Goal: Transaction & Acquisition: Purchase product/service

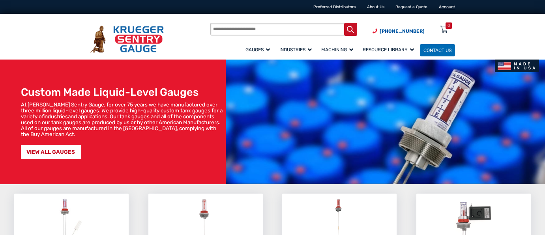
click at [446, 5] on link "Account" at bounding box center [447, 6] width 16 height 5
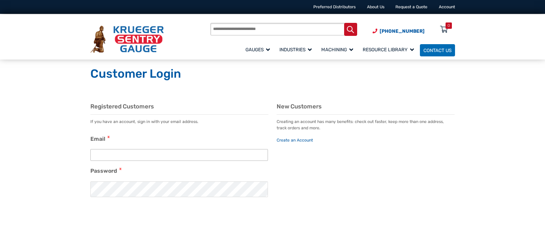
click at [104, 153] on input "Email" at bounding box center [179, 155] width 178 height 12
paste input "**********"
type input "**********"
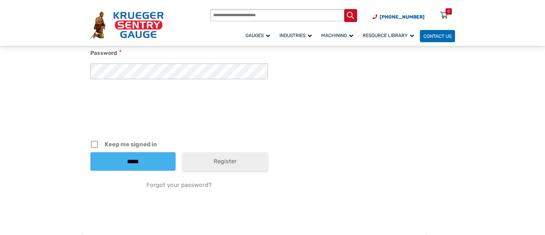
scroll to position [118, 0]
click at [132, 160] on input "*****" at bounding box center [132, 161] width 85 height 19
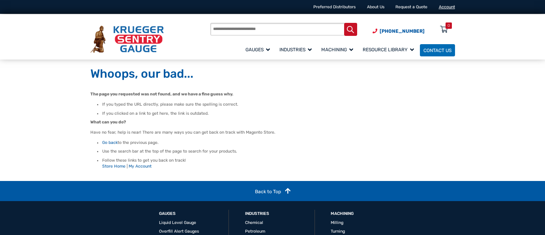
click at [451, 5] on link "Account" at bounding box center [447, 6] width 16 height 5
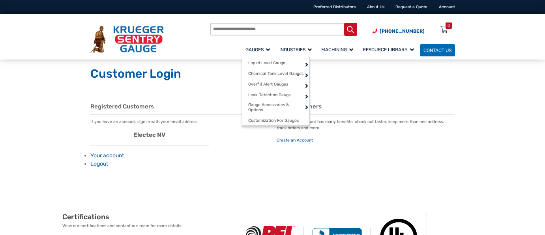
click at [260, 47] on span "Gauges" at bounding box center [258, 50] width 24 height 6
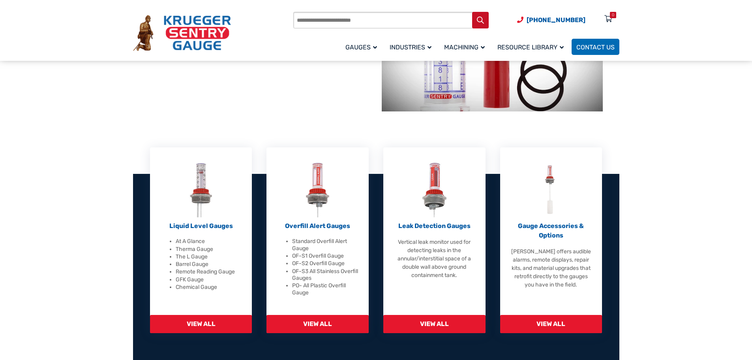
scroll to position [158, 0]
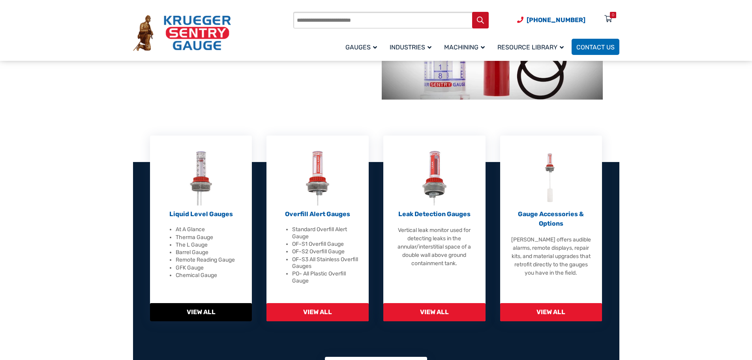
click at [207, 235] on span "View All" at bounding box center [201, 312] width 102 height 18
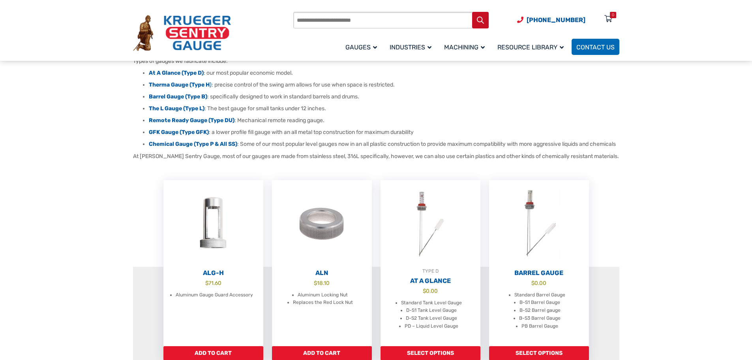
scroll to position [237, 0]
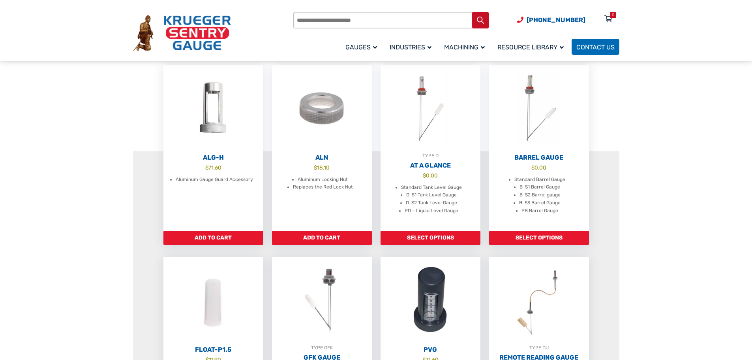
click at [301, 22] on input "Products search" at bounding box center [391, 20] width 196 height 17
type input "********"
click at [472, 12] on button "Search" at bounding box center [480, 20] width 17 height 17
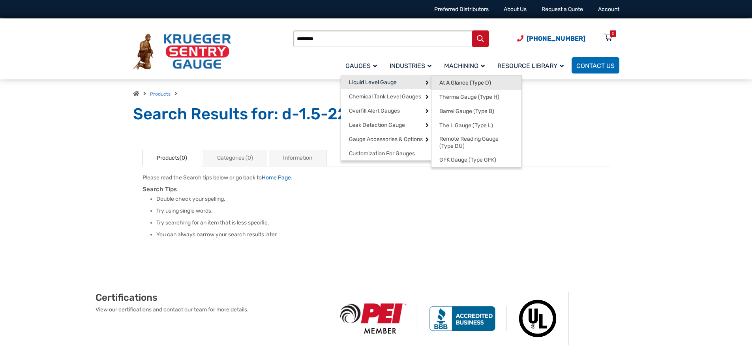
click at [459, 83] on span "At A Glance (Type D)" at bounding box center [466, 82] width 52 height 7
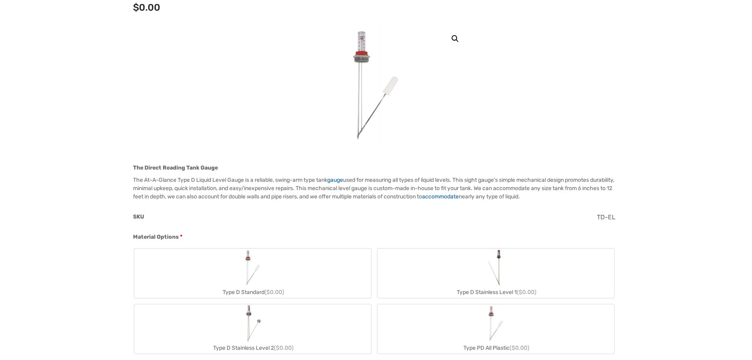
scroll to position [287, 0]
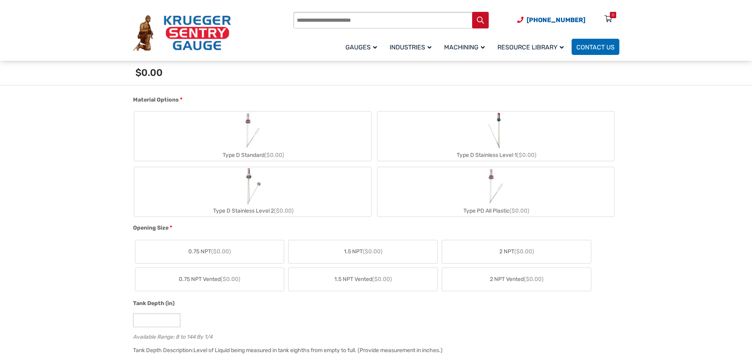
click at [235, 131] on img "Type D Standard" at bounding box center [253, 130] width 38 height 38
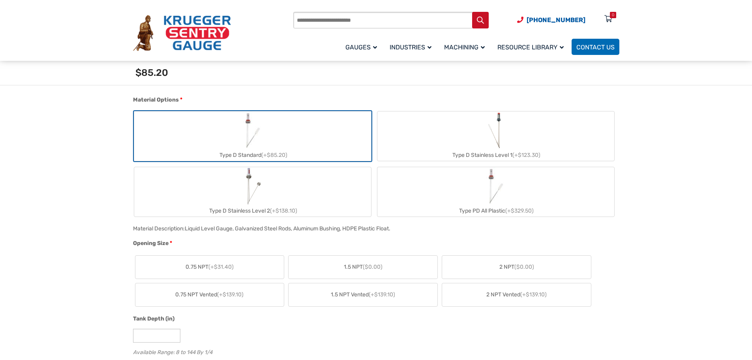
click at [371, 265] on span "($0.00)" at bounding box center [373, 266] width 20 height 7
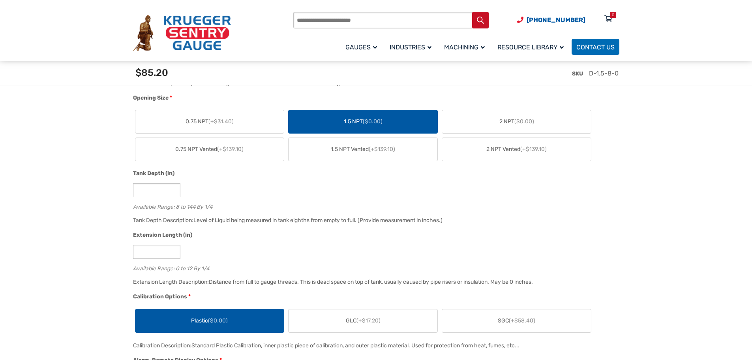
scroll to position [445, 0]
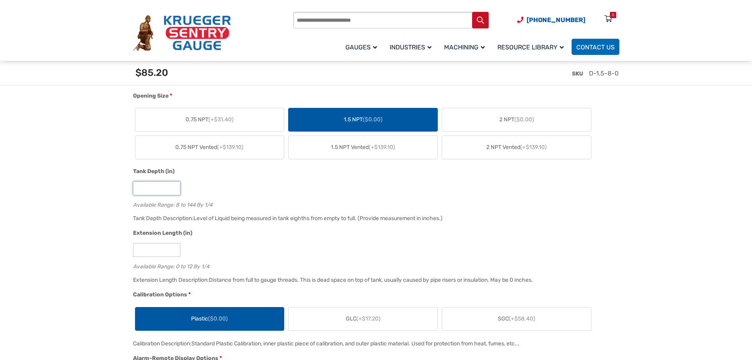
drag, startPoint x: 158, startPoint y: 187, endPoint x: 139, endPoint y: 188, distance: 19.4
click at [140, 188] on input "*" at bounding box center [156, 188] width 47 height 14
drag, startPoint x: 145, startPoint y: 192, endPoint x: 116, endPoint y: 189, distance: 29.4
type input "**"
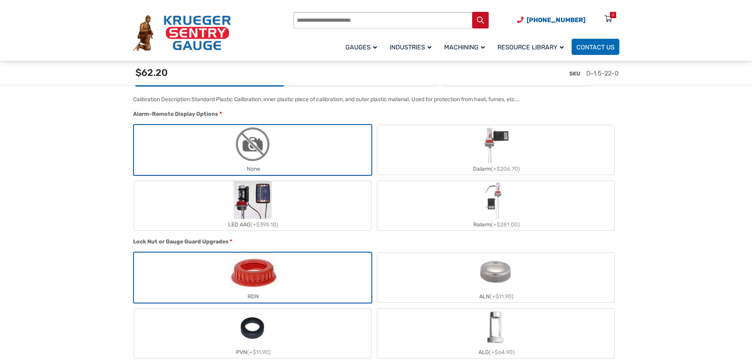
scroll to position [722, 0]
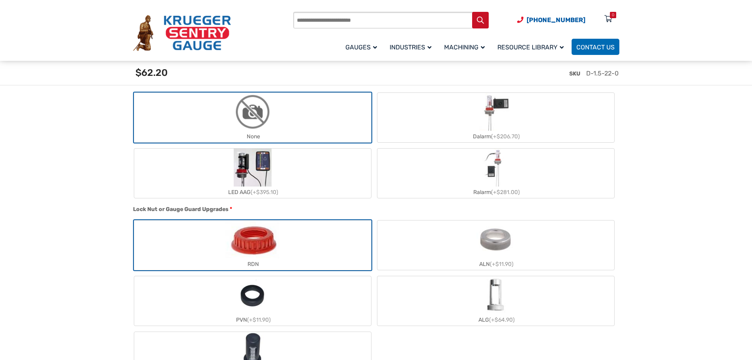
click at [284, 113] on label "None" at bounding box center [252, 117] width 237 height 49
click at [282, 231] on label "RDN" at bounding box center [252, 244] width 237 height 49
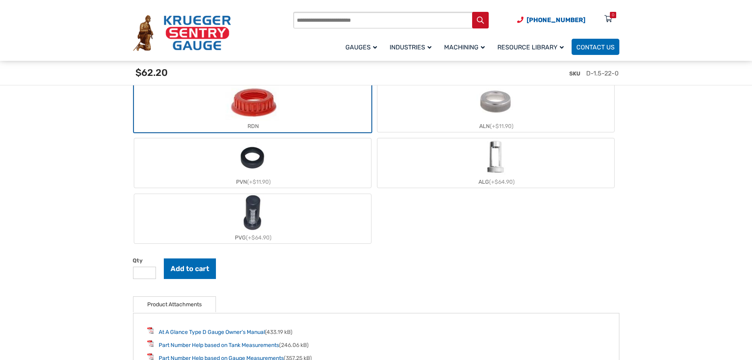
scroll to position [987, 0]
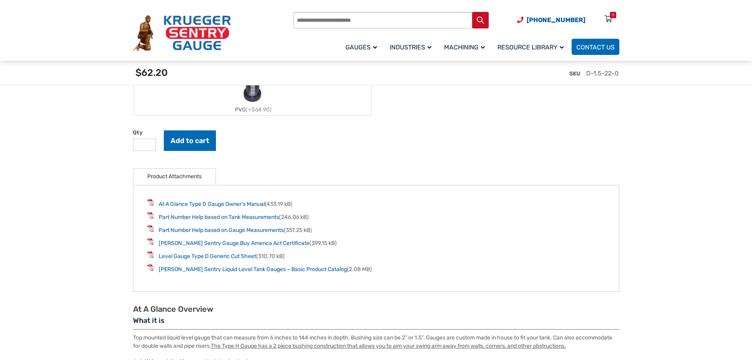
type input "*"
click at [147, 145] on input "*" at bounding box center [144, 145] width 23 height 12
click at [182, 141] on button "Add to cart" at bounding box center [190, 140] width 52 height 21
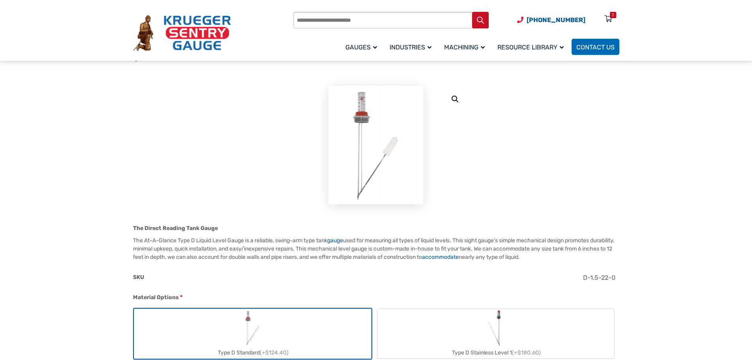
scroll to position [0, 0]
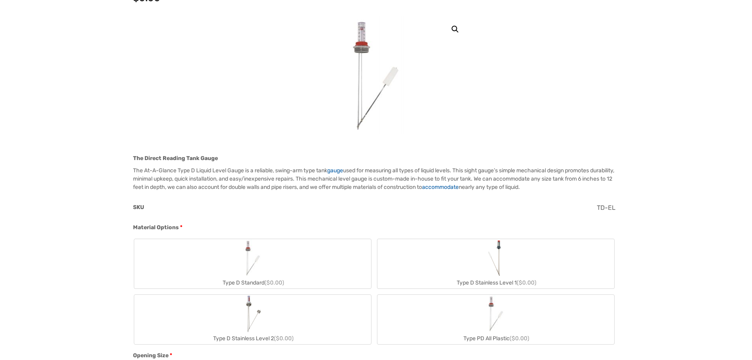
scroll to position [276, 0]
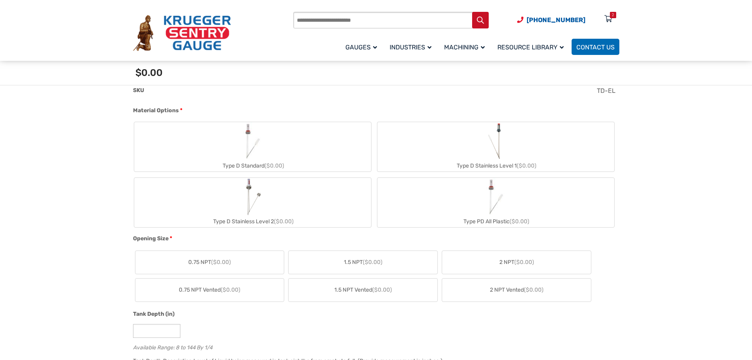
click at [311, 149] on label "Type D Standard ($0.00)" at bounding box center [252, 146] width 237 height 49
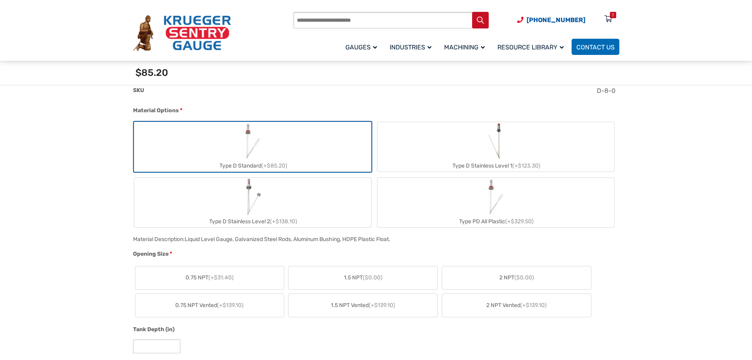
click at [350, 274] on span "1.5 NPT ($0.00)" at bounding box center [363, 277] width 39 height 8
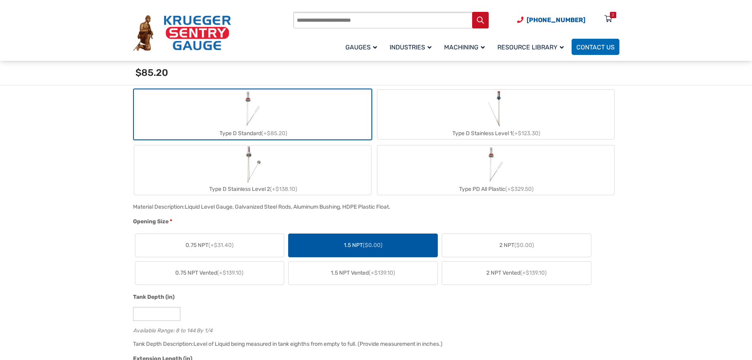
scroll to position [355, 0]
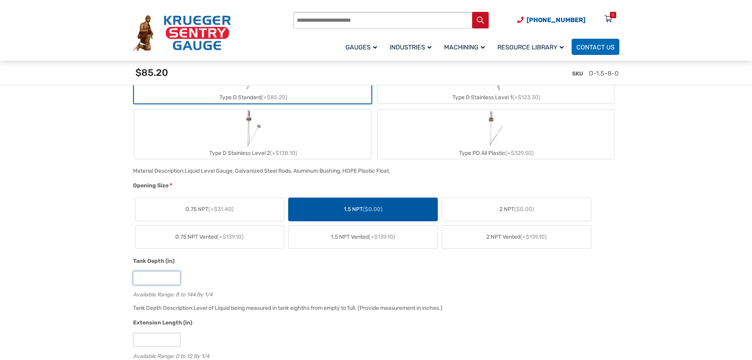
drag, startPoint x: 148, startPoint y: 280, endPoint x: 120, endPoint y: 275, distance: 27.7
type input "**"
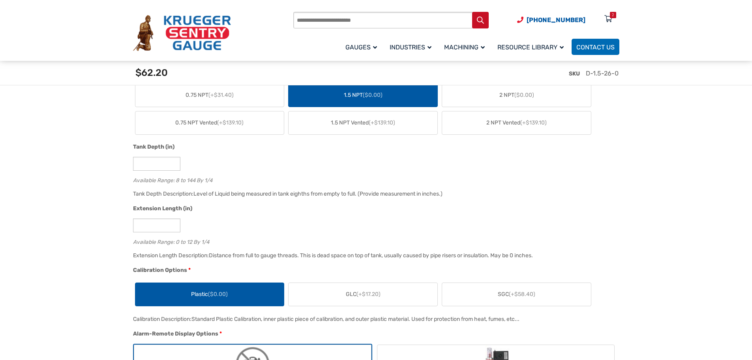
scroll to position [474, 0]
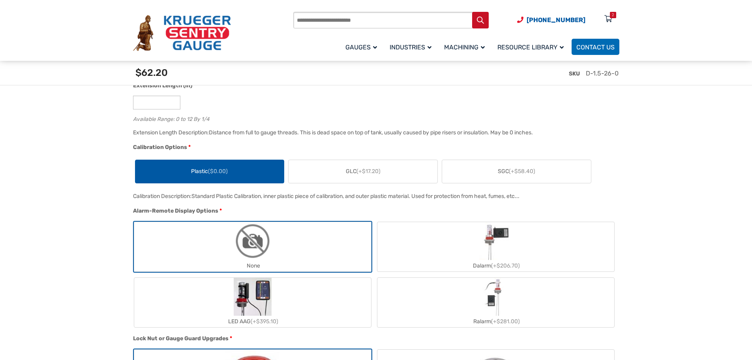
click at [262, 249] on img "None" at bounding box center [253, 241] width 38 height 38
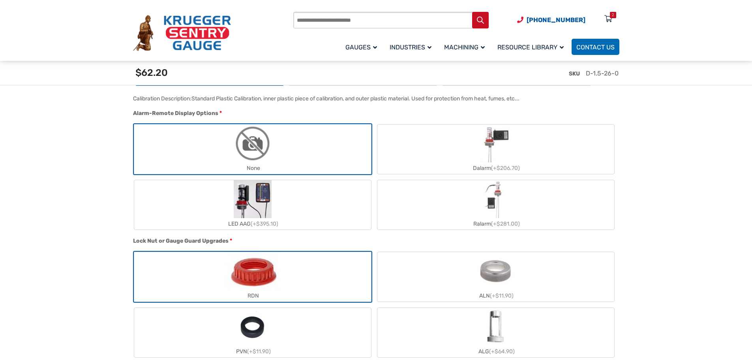
scroll to position [790, 0]
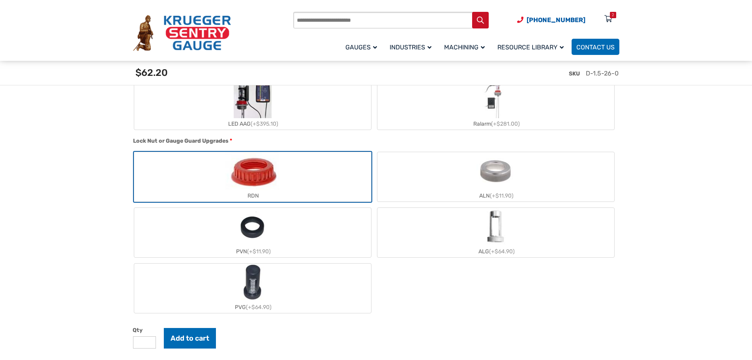
click at [256, 177] on img "RDN" at bounding box center [253, 171] width 54 height 38
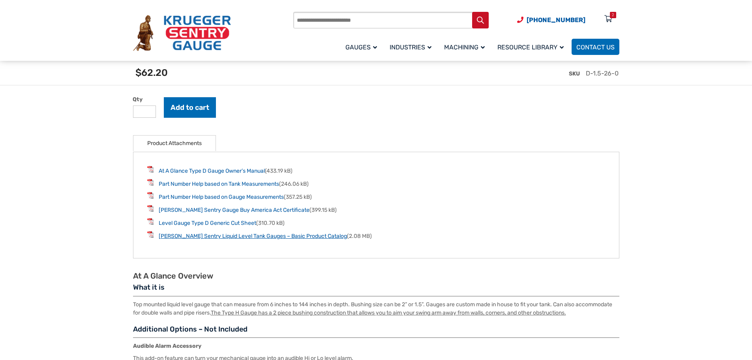
scroll to position [1027, 0]
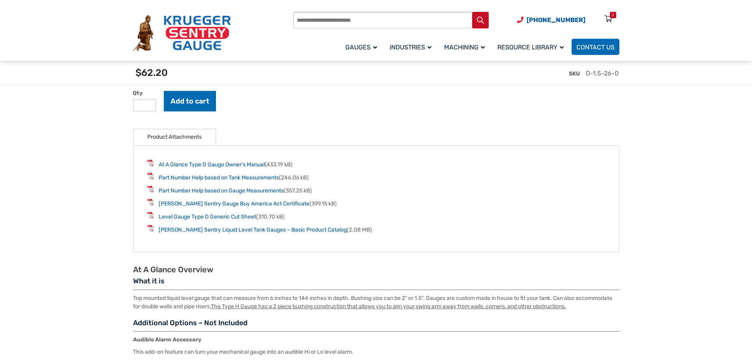
drag, startPoint x: 144, startPoint y: 107, endPoint x: 133, endPoint y: 107, distance: 11.1
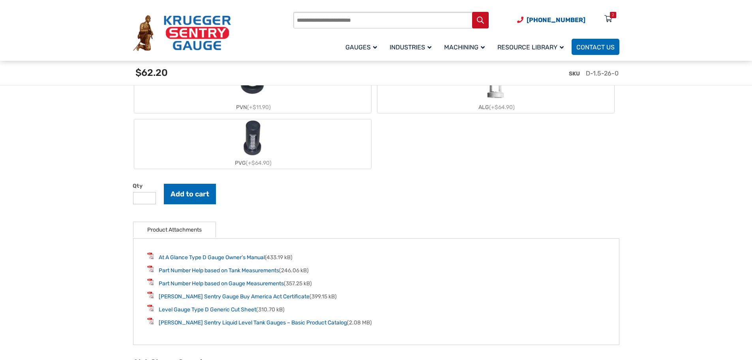
scroll to position [948, 0]
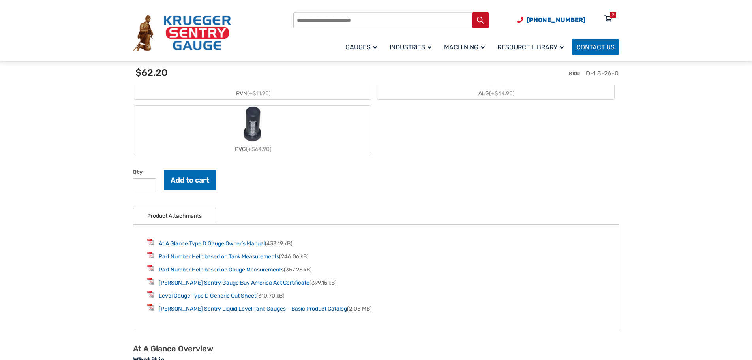
click at [151, 184] on input "*" at bounding box center [144, 184] width 23 height 12
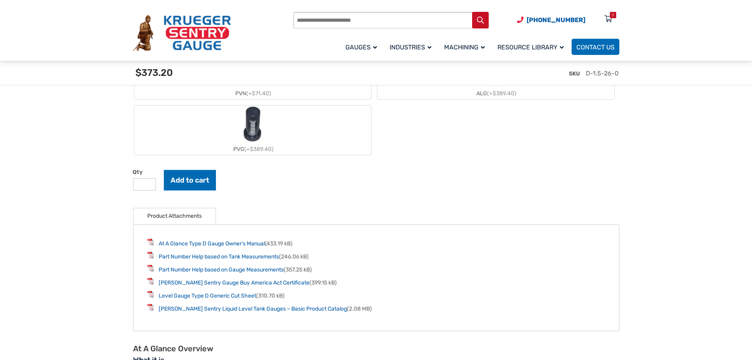
click at [151, 184] on input "*" at bounding box center [144, 184] width 23 height 12
type input "*"
click at [150, 185] on input "*" at bounding box center [144, 184] width 23 height 12
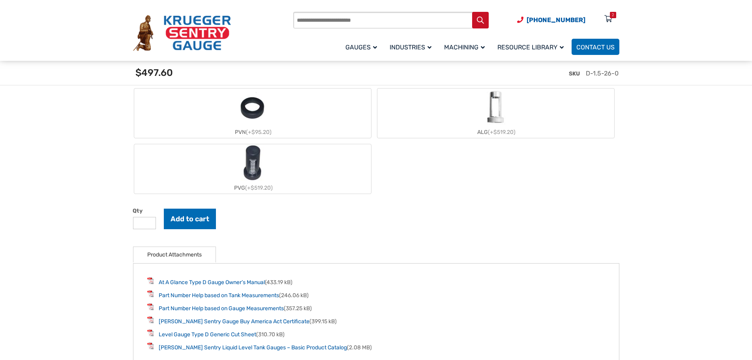
scroll to position [987, 0]
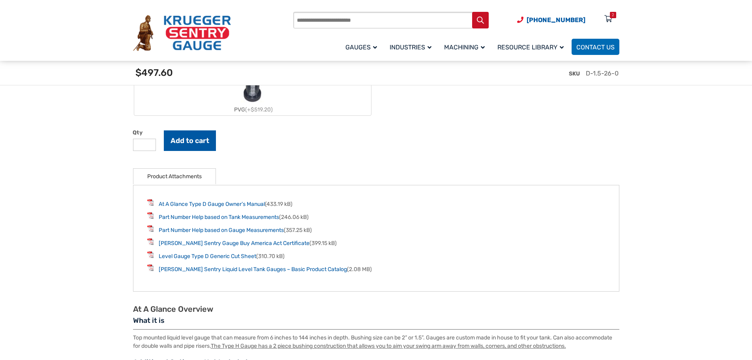
click at [179, 145] on button "Add to cart" at bounding box center [190, 140] width 52 height 21
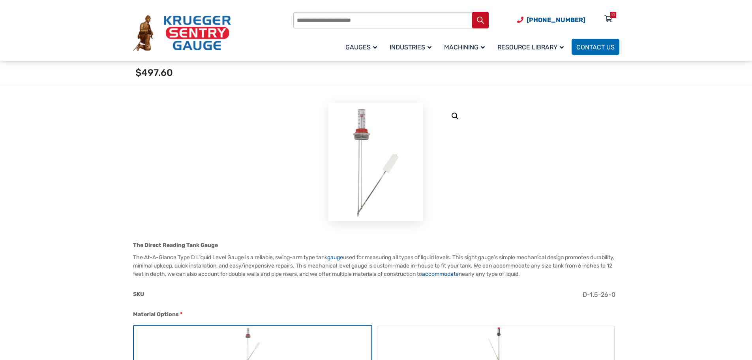
scroll to position [0, 0]
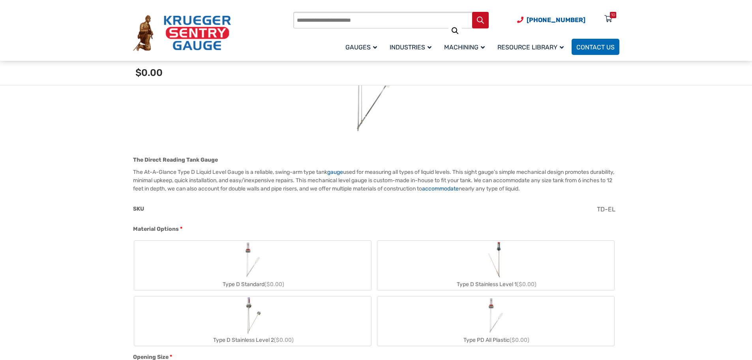
scroll to position [316, 0]
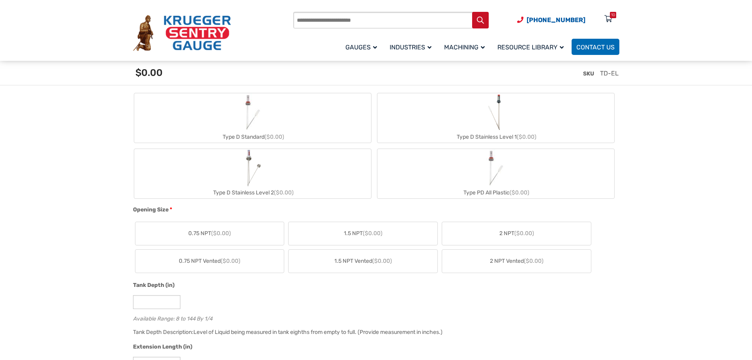
click at [260, 128] on img "Type D Standard" at bounding box center [253, 112] width 38 height 38
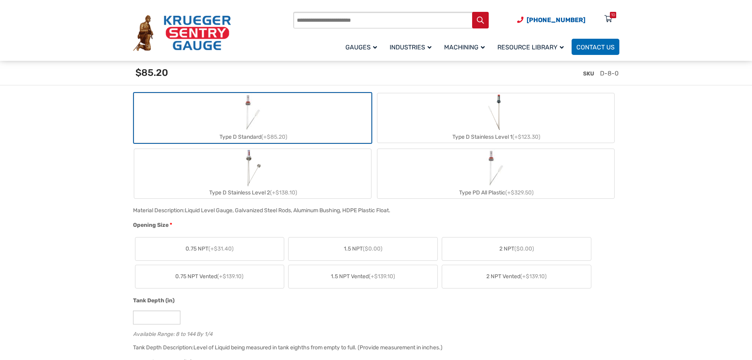
click at [382, 249] on span "($0.00)" at bounding box center [373, 248] width 20 height 7
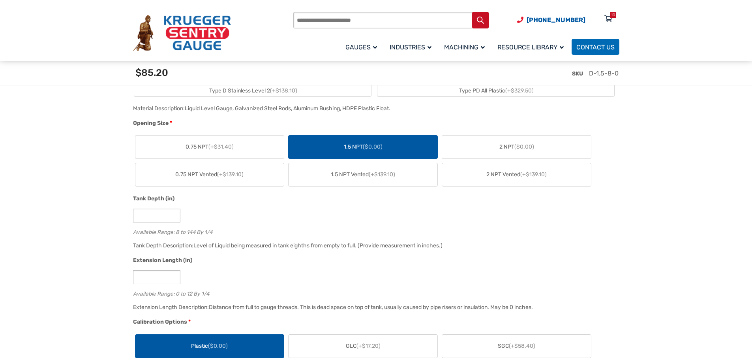
scroll to position [474, 0]
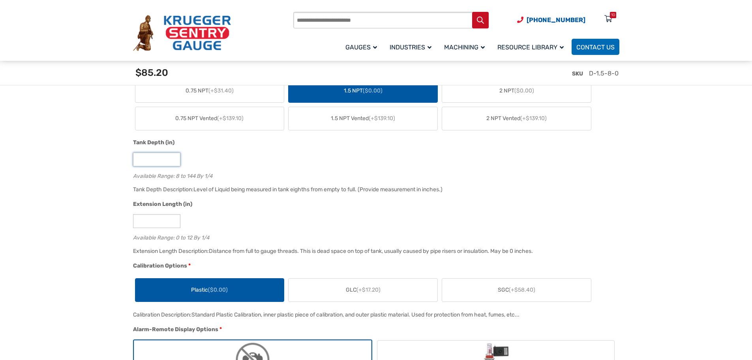
drag, startPoint x: 154, startPoint y: 160, endPoint x: 115, endPoint y: 154, distance: 38.7
type input "**"
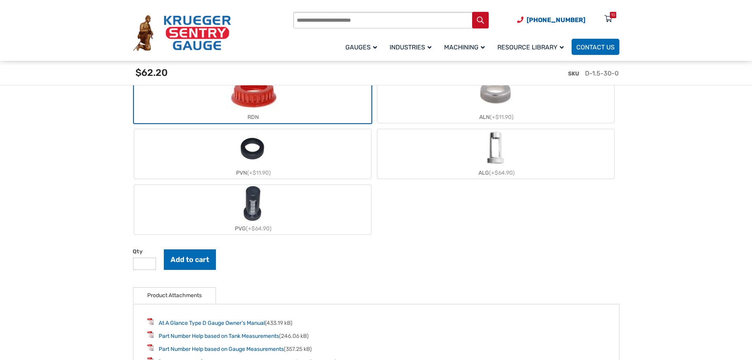
scroll to position [869, 0]
click at [149, 261] on input "*" at bounding box center [144, 263] width 23 height 12
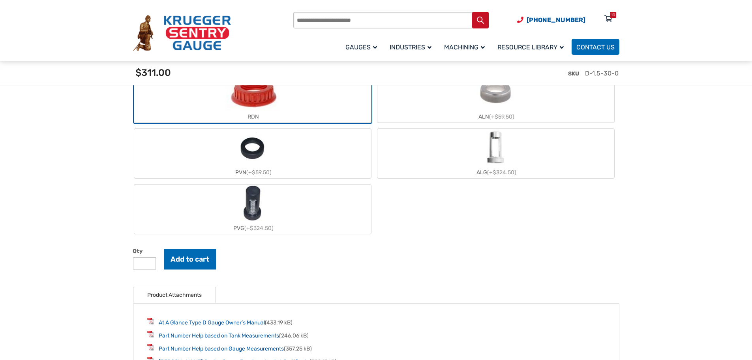
click at [149, 261] on input "*" at bounding box center [144, 263] width 23 height 12
type input "*"
click at [149, 261] on input "*" at bounding box center [144, 263] width 23 height 12
click at [186, 261] on button "Add to cart" at bounding box center [190, 259] width 52 height 21
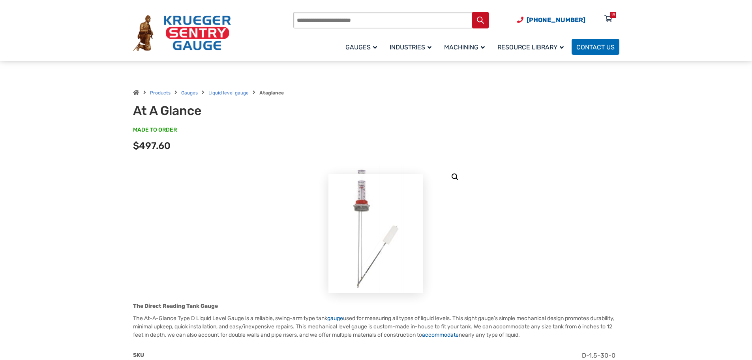
scroll to position [0, 0]
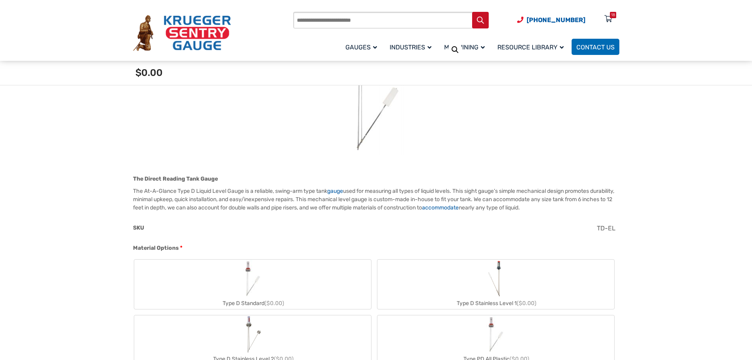
scroll to position [237, 0]
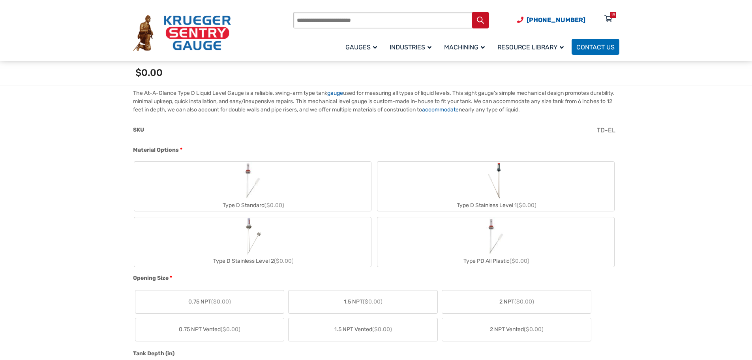
click at [287, 182] on label "Type D Standard ($0.00)" at bounding box center [252, 186] width 237 height 49
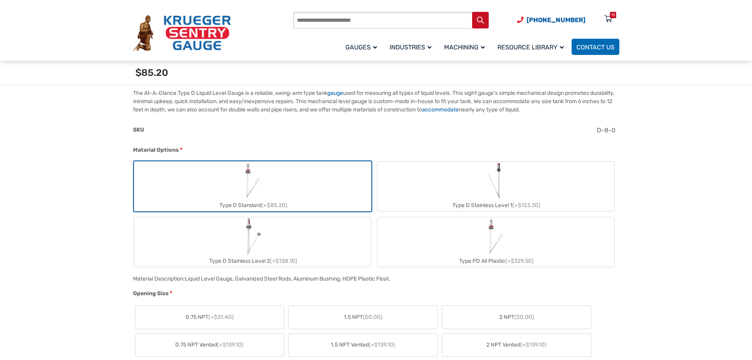
click at [352, 315] on span "1.5 NPT ($0.00)" at bounding box center [363, 317] width 39 height 8
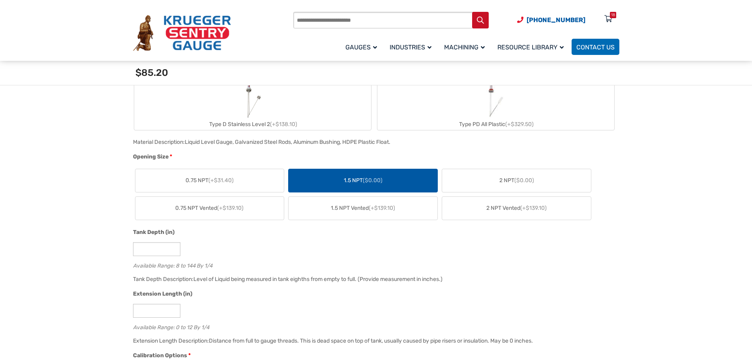
scroll to position [434, 0]
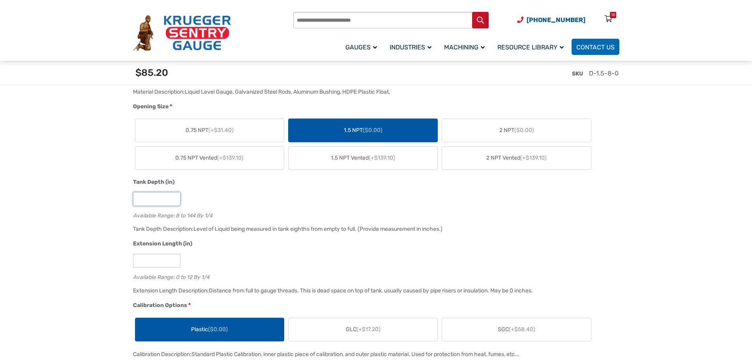
drag, startPoint x: 130, startPoint y: 197, endPoint x: 115, endPoint y: 194, distance: 15.0
type input "*"
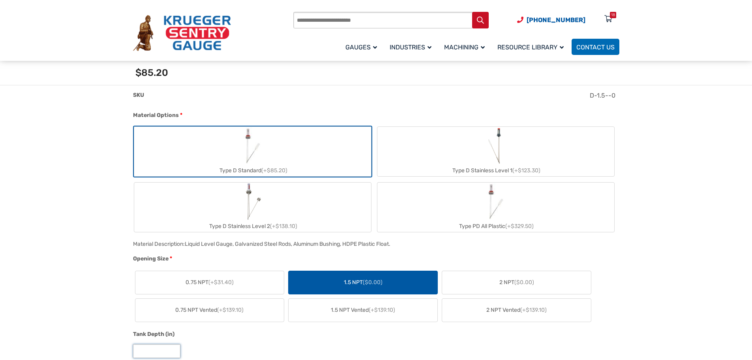
scroll to position [276, 0]
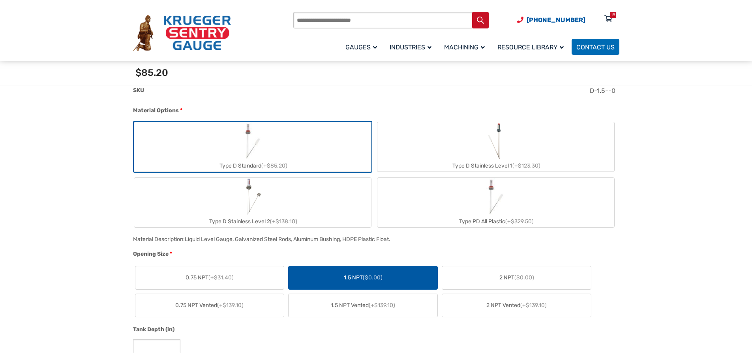
click at [253, 139] on img "Type D Standard" at bounding box center [253, 141] width 38 height 38
click at [348, 273] on span "1.5 NPT ($0.00)" at bounding box center [363, 277] width 39 height 8
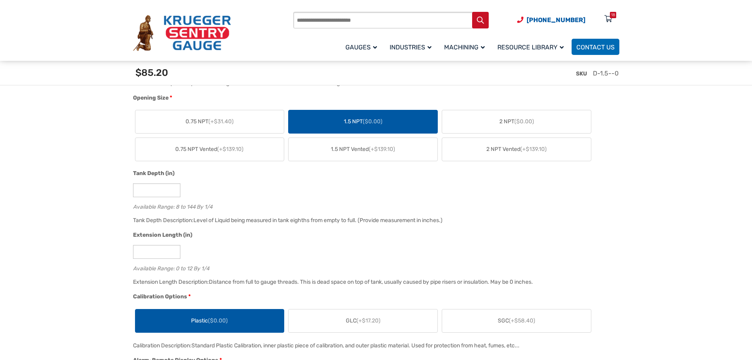
scroll to position [474, 0]
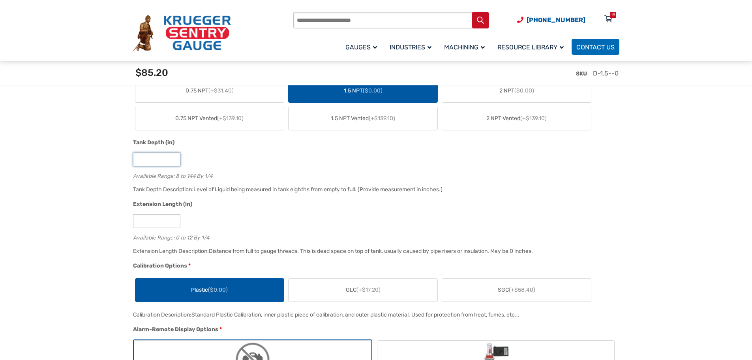
click at [149, 161] on input "Tank Depth (in)" at bounding box center [156, 159] width 47 height 14
type input "**"
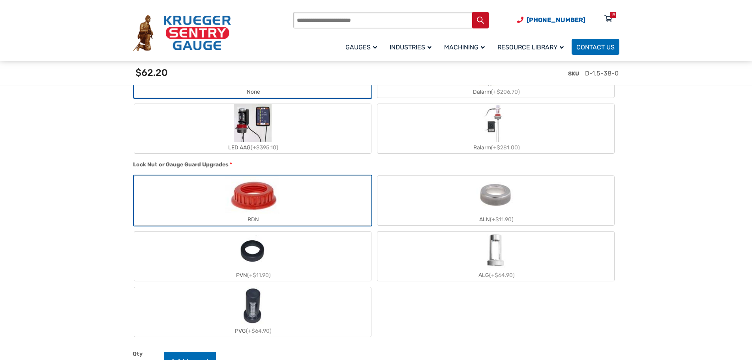
scroll to position [869, 0]
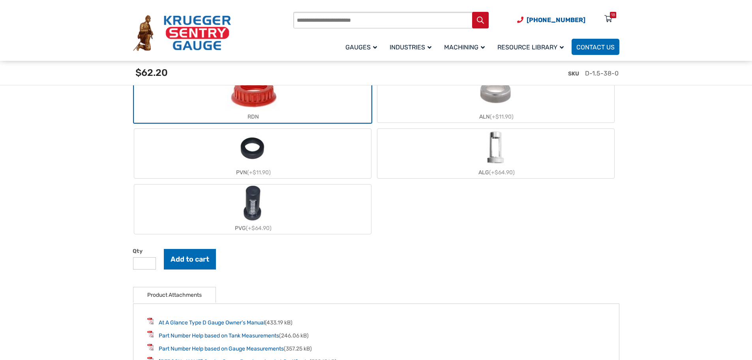
click at [138, 263] on input "*" at bounding box center [144, 263] width 23 height 12
click at [145, 261] on input "*" at bounding box center [144, 263] width 23 height 12
click at [148, 262] on input "*" at bounding box center [144, 263] width 23 height 12
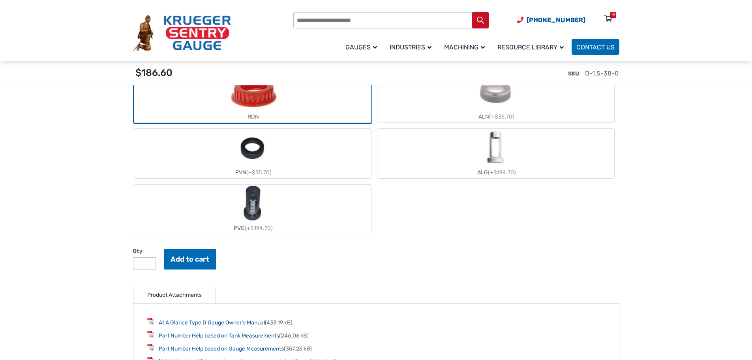
click at [148, 262] on input "*" at bounding box center [144, 263] width 23 height 12
type input "*"
click at [148, 262] on input "*" at bounding box center [144, 263] width 23 height 12
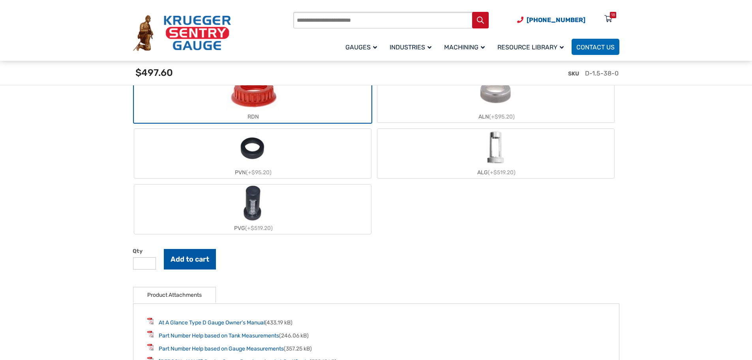
click at [191, 260] on button "Add to cart" at bounding box center [190, 259] width 52 height 21
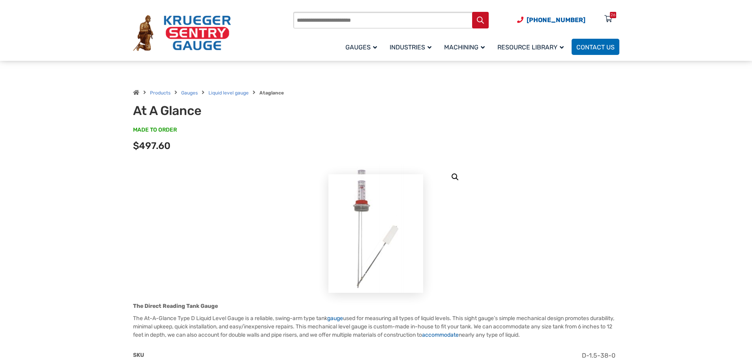
scroll to position [0, 0]
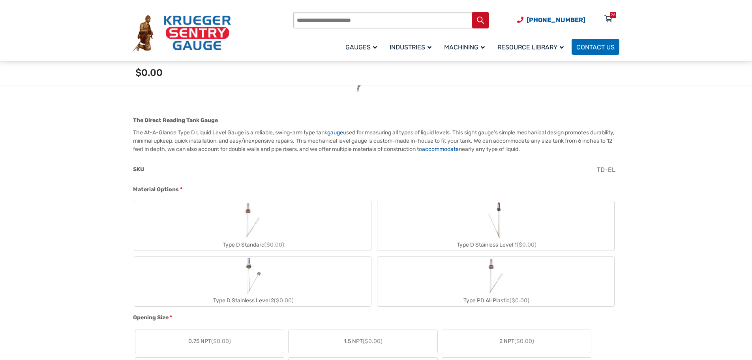
click at [248, 228] on img "Type D Standard" at bounding box center [253, 220] width 38 height 38
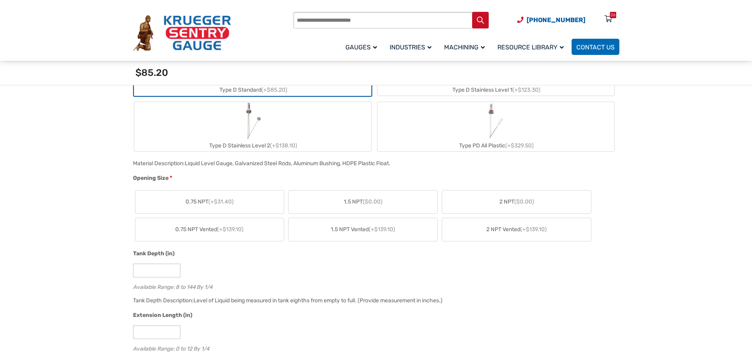
scroll to position [355, 0]
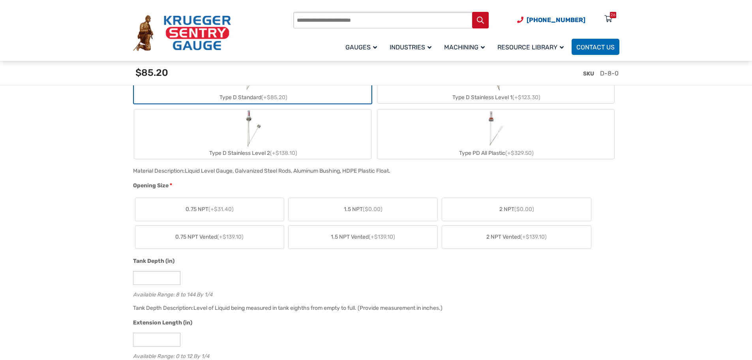
click at [356, 207] on span "1.5 NPT ($0.00)" at bounding box center [363, 209] width 39 height 8
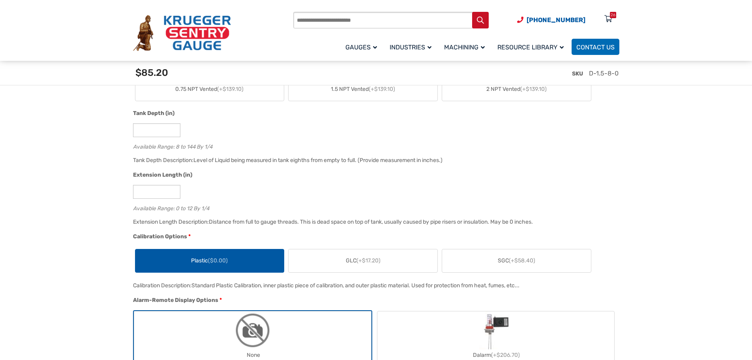
scroll to position [434, 0]
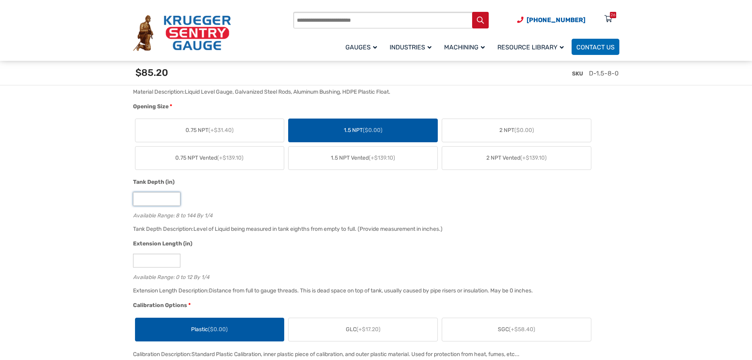
drag, startPoint x: 147, startPoint y: 201, endPoint x: 109, endPoint y: 198, distance: 37.2
type input "**"
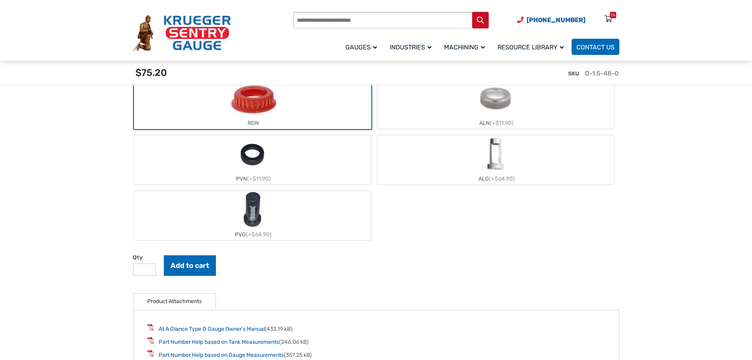
scroll to position [908, 0]
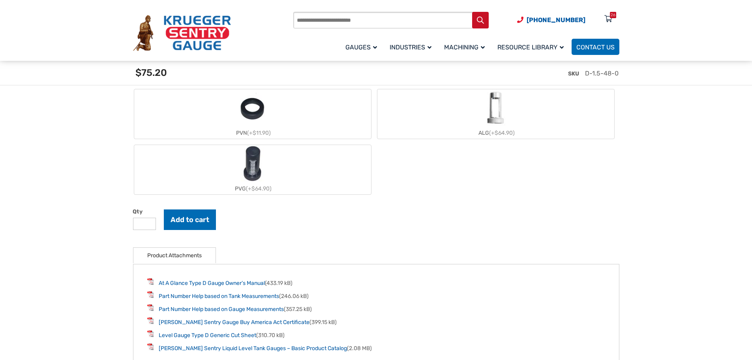
click at [150, 223] on input "*" at bounding box center [144, 224] width 23 height 12
type input "*"
click at [150, 223] on input "*" at bounding box center [144, 224] width 23 height 12
click at [191, 220] on button "Add to cart" at bounding box center [190, 219] width 52 height 21
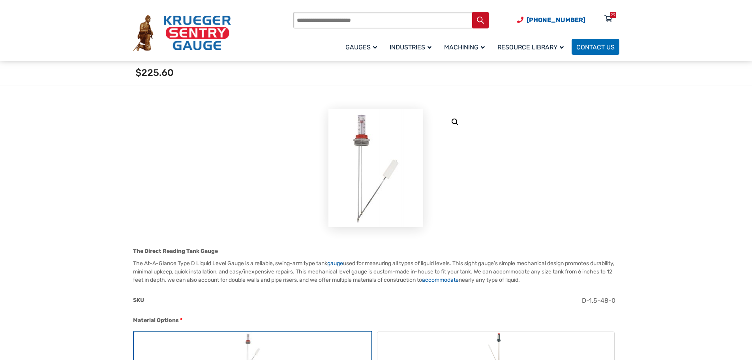
scroll to position [0, 0]
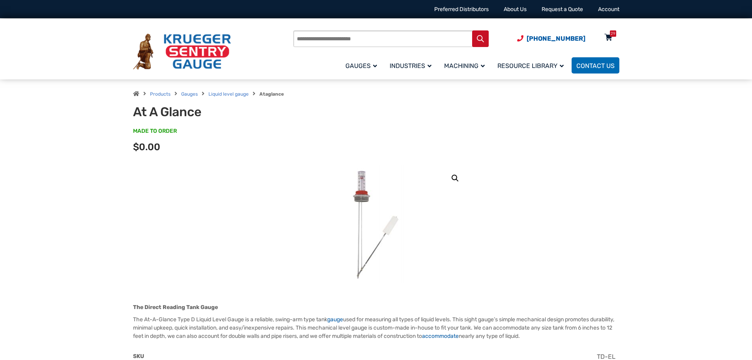
click at [612, 31] on div "29" at bounding box center [613, 33] width 5 height 6
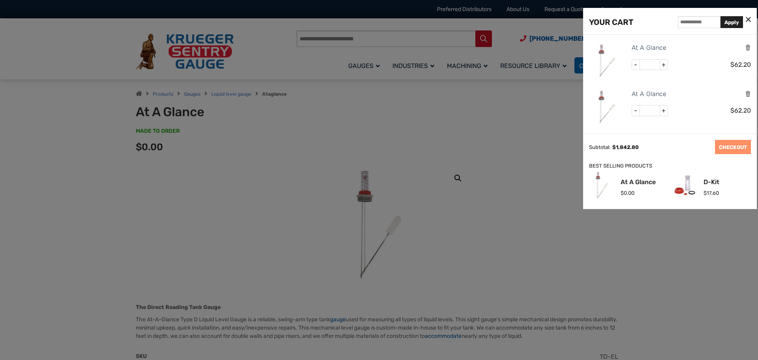
click at [633, 112] on span "-" at bounding box center [636, 110] width 8 height 10
click at [634, 111] on span "-" at bounding box center [636, 110] width 8 height 10
type input "*"
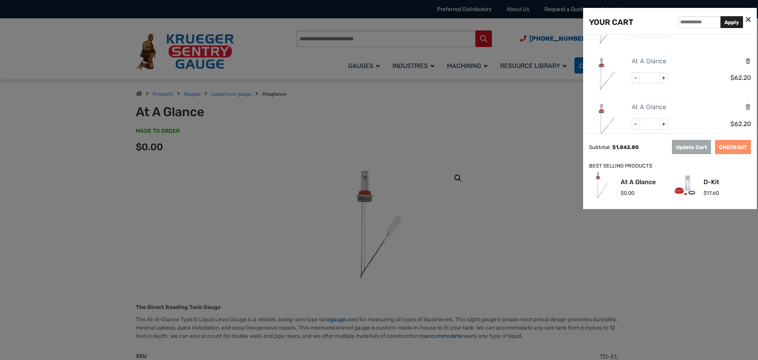
click at [636, 78] on span "-" at bounding box center [636, 78] width 8 height 10
type input "*"
click at [634, 122] on span "-" at bounding box center [636, 124] width 8 height 10
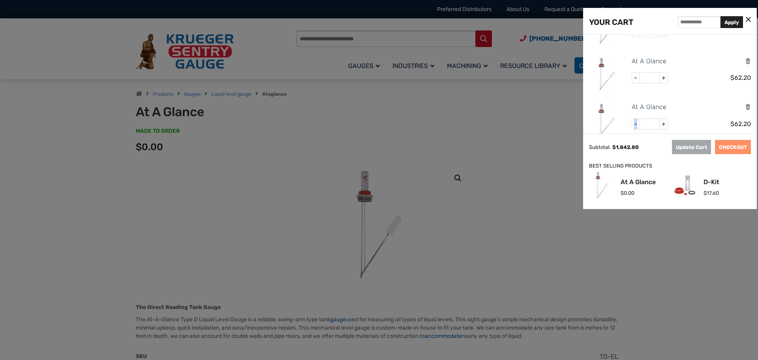
type input "*"
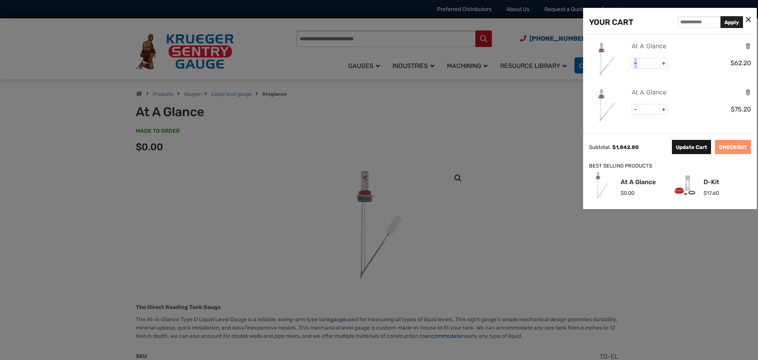
click at [692, 147] on button "Update Cart" at bounding box center [691, 147] width 39 height 14
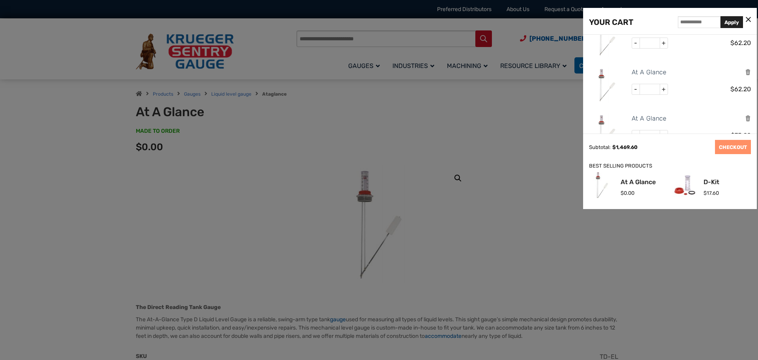
scroll to position [100, 0]
click at [723, 146] on link "CHECKOUT" at bounding box center [733, 147] width 36 height 14
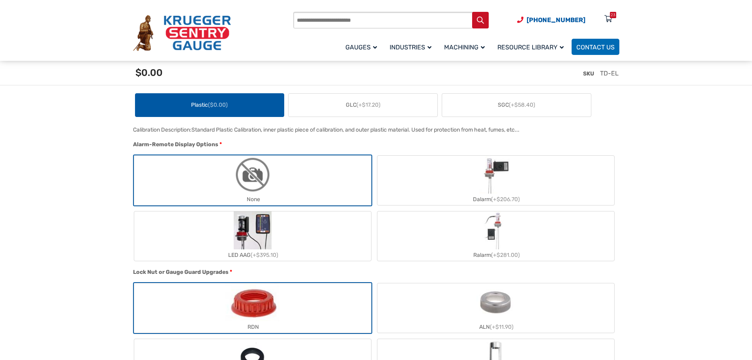
scroll to position [592, 0]
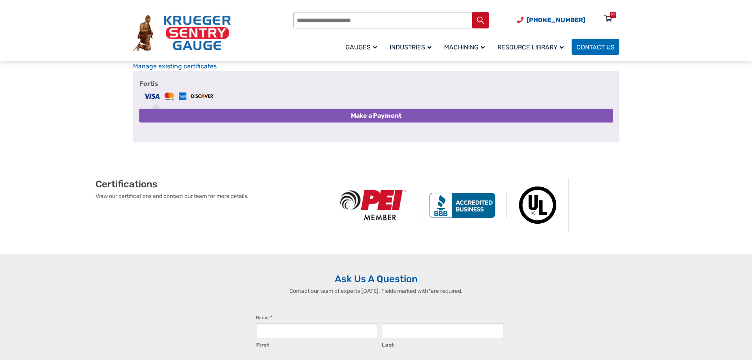
scroll to position [1382, 0]
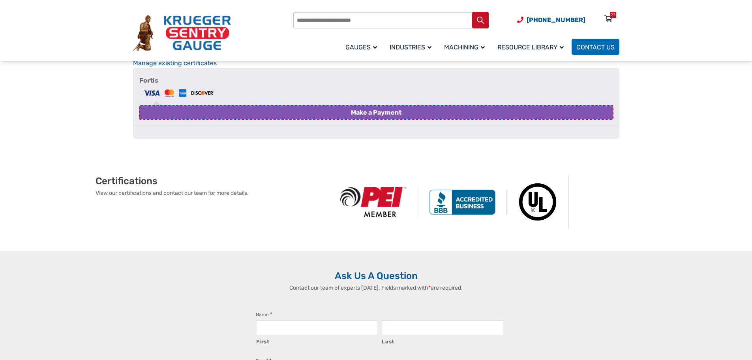
drag, startPoint x: 364, startPoint y: 146, endPoint x: 117, endPoint y: 135, distance: 247.5
click at [364, 120] on button "Make a Payment" at bounding box center [376, 112] width 474 height 14
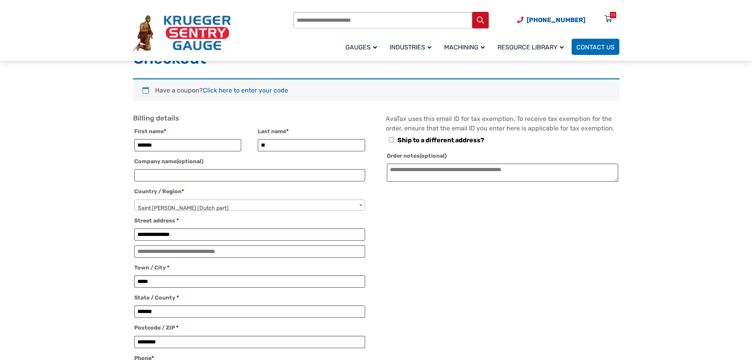
scroll to position [39, 0]
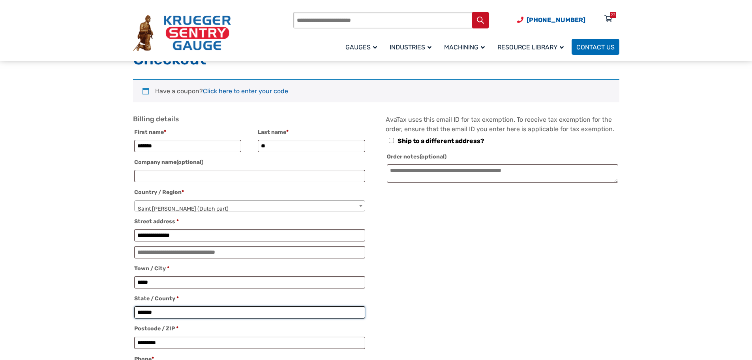
drag, startPoint x: 137, startPoint y: 318, endPoint x: 118, endPoint y: 318, distance: 19.0
drag, startPoint x: 83, startPoint y: 267, endPoint x: 77, endPoint y: 271, distance: 6.2
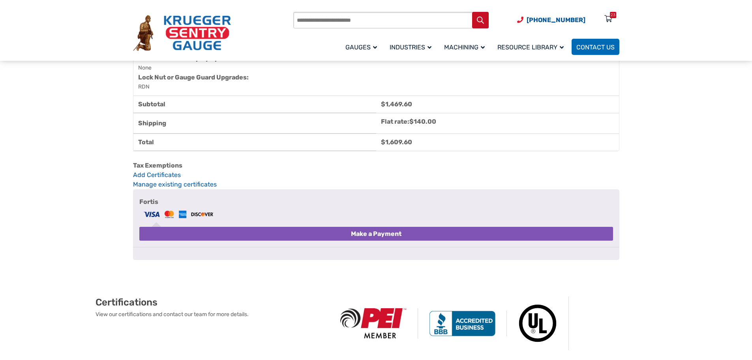
scroll to position [1264, 0]
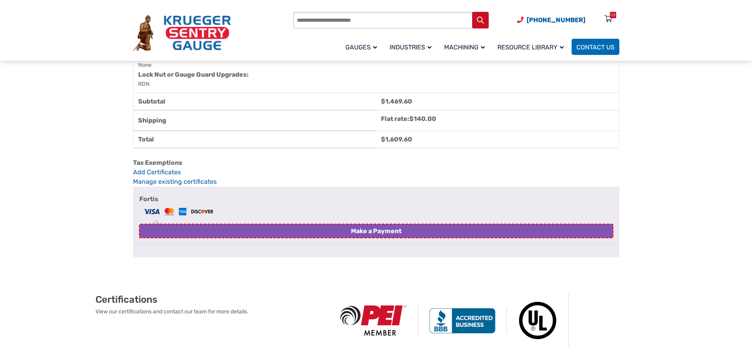
drag, startPoint x: 345, startPoint y: 269, endPoint x: 24, endPoint y: 156, distance: 340.5
click at [345, 238] on button "Make a Payment" at bounding box center [376, 231] width 474 height 14
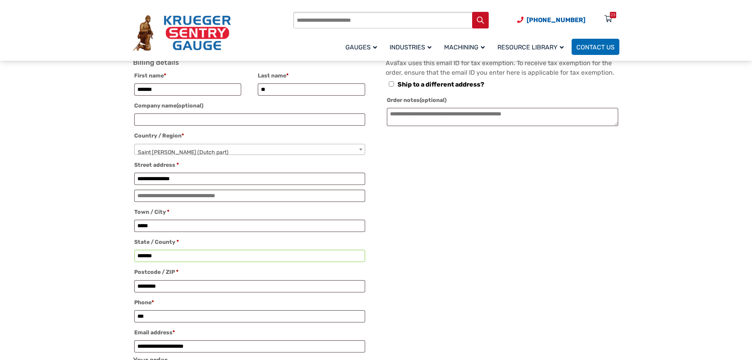
scroll to position [39, 0]
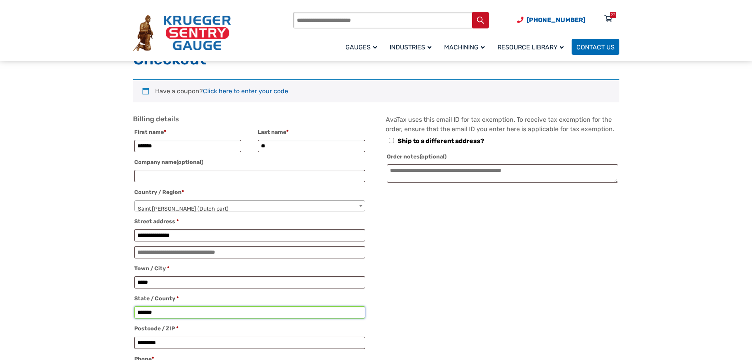
click at [206, 314] on input "*******" at bounding box center [249, 312] width 231 height 12
drag, startPoint x: 332, startPoint y: 316, endPoint x: 339, endPoint y: 316, distance: 7.5
click at [332, 316] on input "*******" at bounding box center [249, 312] width 231 height 12
drag, startPoint x: 365, startPoint y: 317, endPoint x: 100, endPoint y: 314, distance: 264.3
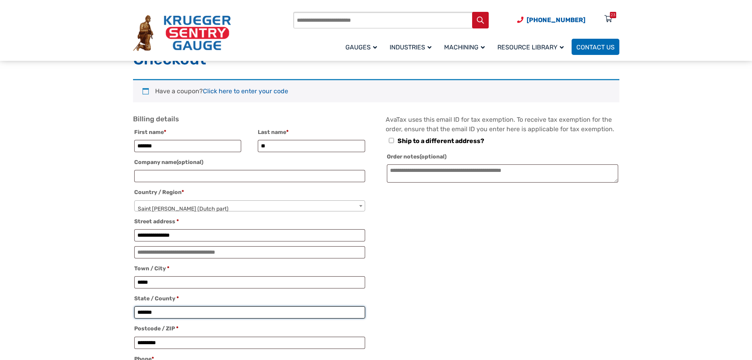
type input "*******"
click at [488, 291] on div "**********" at bounding box center [376, 263] width 487 height 297
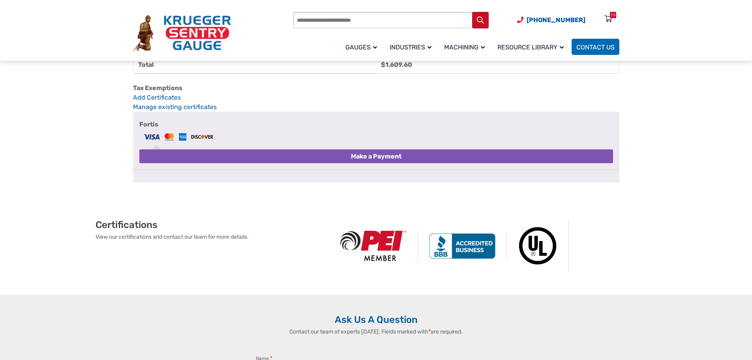
scroll to position [1343, 0]
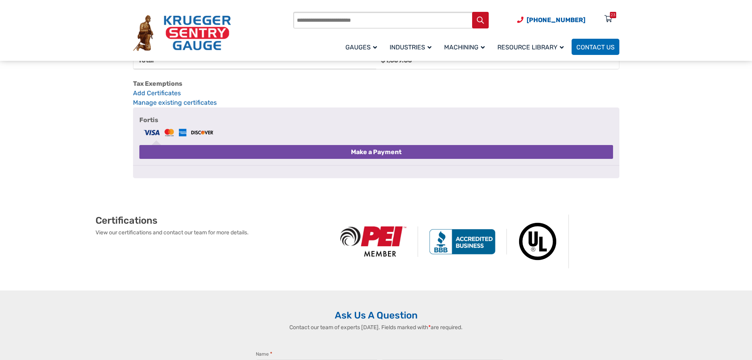
click at [373, 159] on button "Make a Payment" at bounding box center [376, 152] width 474 height 14
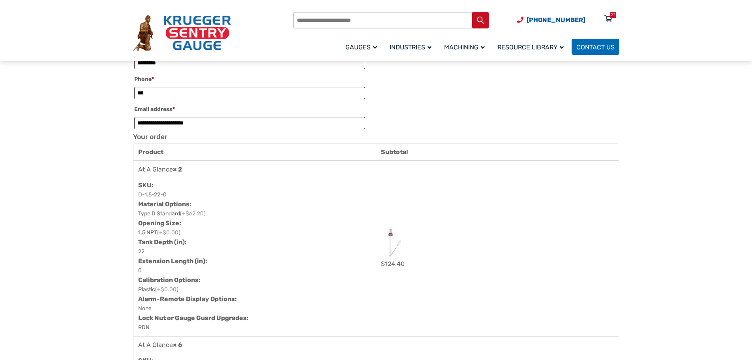
scroll to position [237, 0]
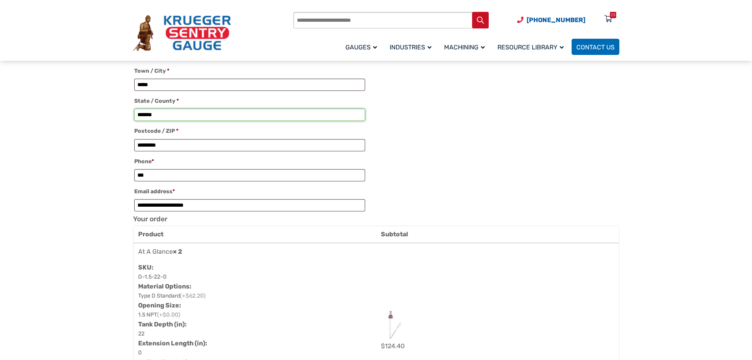
click at [343, 121] on input "*******" at bounding box center [249, 115] width 231 height 12
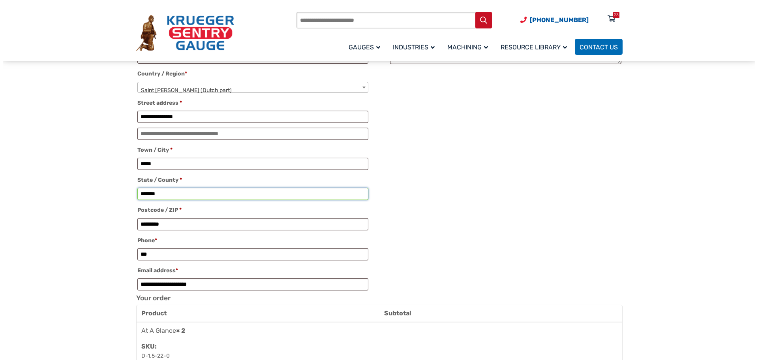
scroll to position [0, 0]
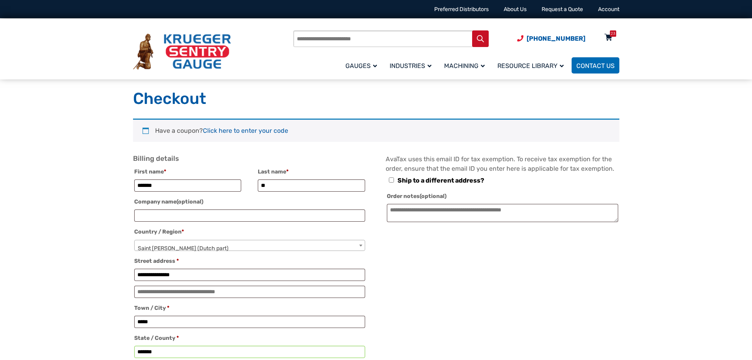
click at [606, 36] on icon at bounding box center [609, 38] width 8 height 13
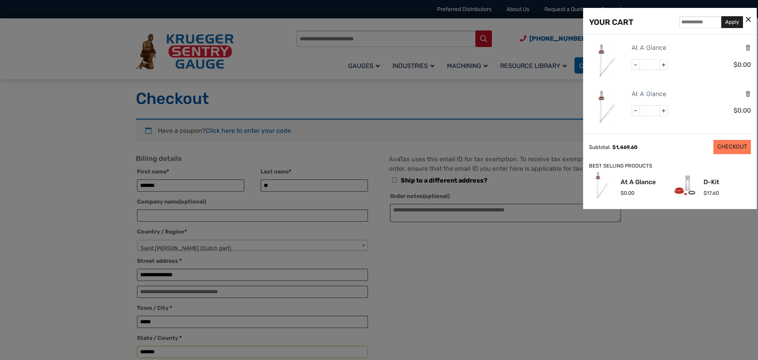
click at [723, 146] on link "CHECKOUT" at bounding box center [733, 147] width 38 height 14
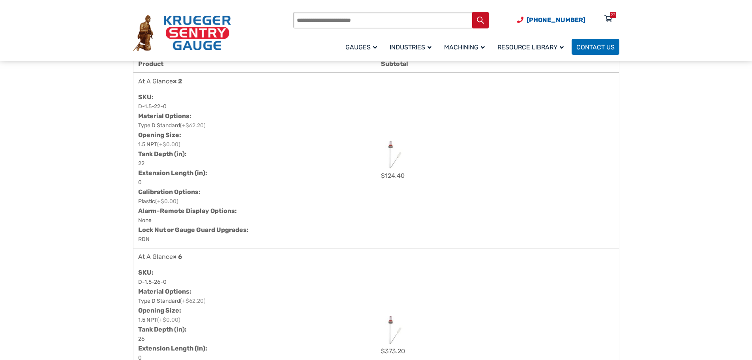
scroll to position [355, 0]
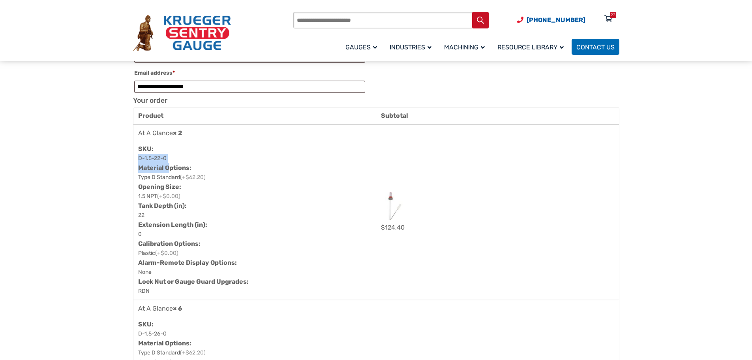
drag, startPoint x: 171, startPoint y: 167, endPoint x: 140, endPoint y: 164, distance: 31.4
click at [140, 164] on dl "SKU: D-1.5-22-0 Material Options: Type D Standard (+$62.20) Opening Size: 1.5 N…" at bounding box center [254, 220] width 233 height 152
drag, startPoint x: 137, startPoint y: 164, endPoint x: 167, endPoint y: 164, distance: 29.2
click at [167, 164] on td "At A Glance × 2 SKU: D-1.5-22-0 Material Options: Type D Standard (+$62.20) Ope…" at bounding box center [254, 211] width 243 height 175
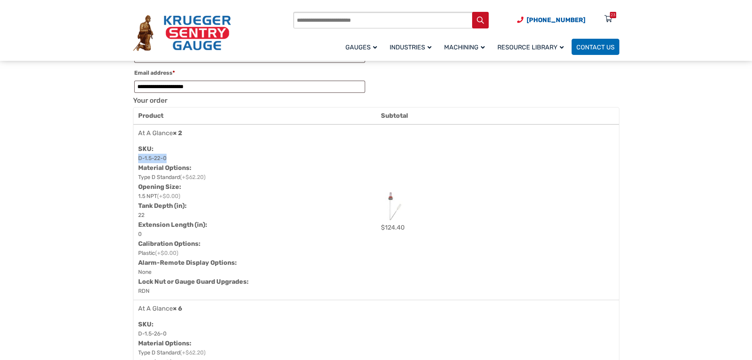
copy p "D-1.5-22-0"
click at [308, 228] on dt "Extension Length (in):" at bounding box center [254, 224] width 232 height 9
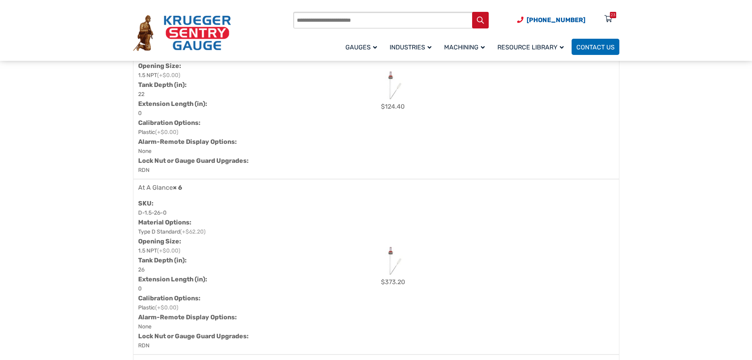
scroll to position [513, 0]
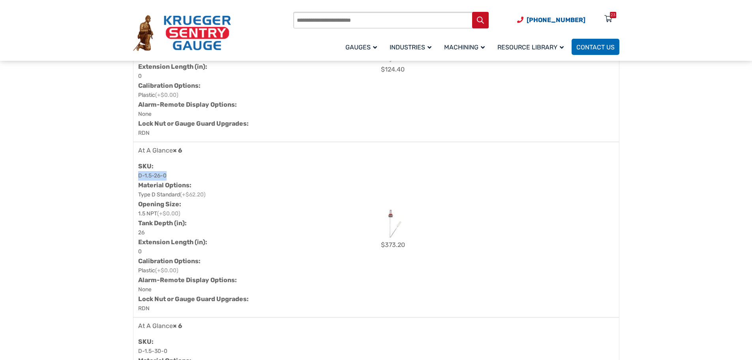
drag, startPoint x: 167, startPoint y: 181, endPoint x: 139, endPoint y: 182, distance: 28.1
click at [139, 182] on dl "SKU: D-1.5-26-0 Material Options: Type D Standard (+$62.20) Opening Size: 1.5 N…" at bounding box center [254, 238] width 233 height 152
copy p "D-1.5-26-0"
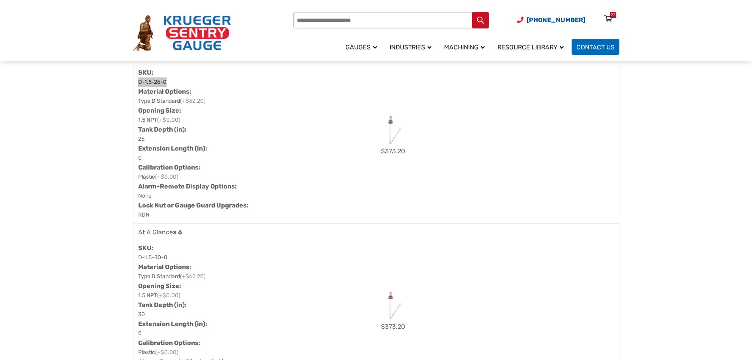
scroll to position [671, 0]
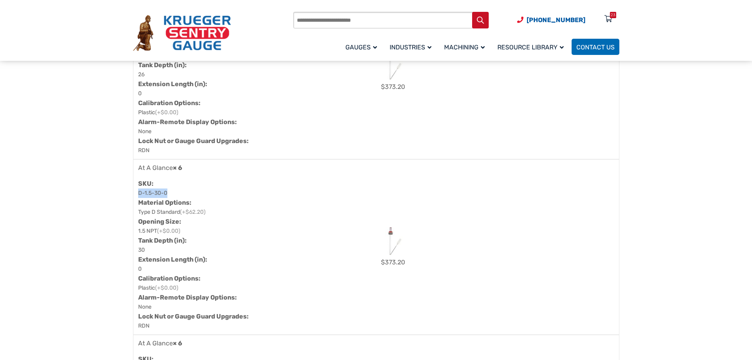
drag, startPoint x: 168, startPoint y: 199, endPoint x: 138, endPoint y: 197, distance: 30.5
click at [138, 197] on dl "SKU: D-1.5-30-0 Material Options: Type D Standard (+$62.20) Opening Size: 1.5 N…" at bounding box center [254, 255] width 233 height 152
copy p "D-1.5-30-0"
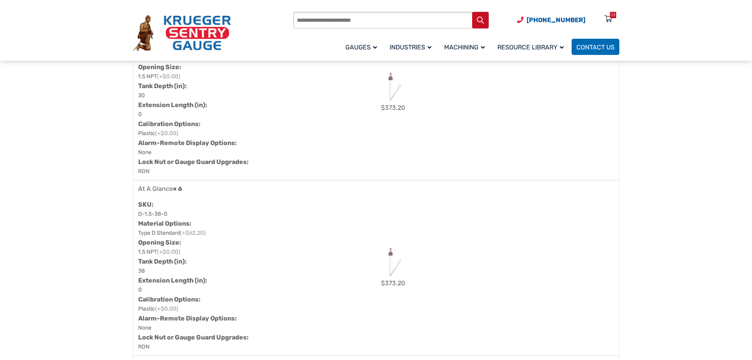
scroll to position [829, 0]
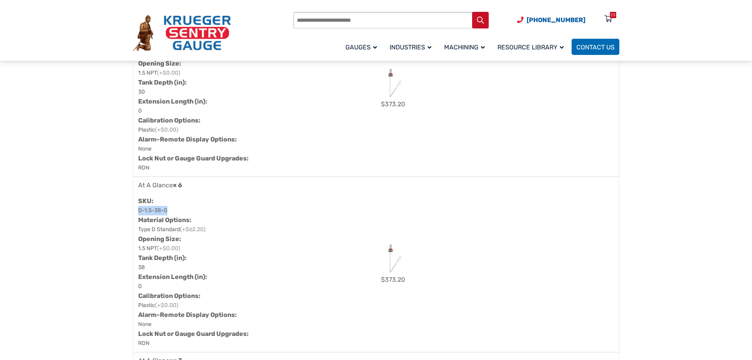
drag, startPoint x: 170, startPoint y: 216, endPoint x: 139, endPoint y: 217, distance: 31.2
click at [139, 217] on dl "SKU: D-1.5-38-0 Material Options: Type D Standard (+$62.20) Opening Size: 1.5 N…" at bounding box center [254, 272] width 233 height 152
copy p "D-1.5-38-0"
click at [235, 258] on dl "SKU: D-1.5-38-0 Material Options: Type D Standard (+$62.20) Opening Size: 1.5 N…" at bounding box center [254, 272] width 233 height 152
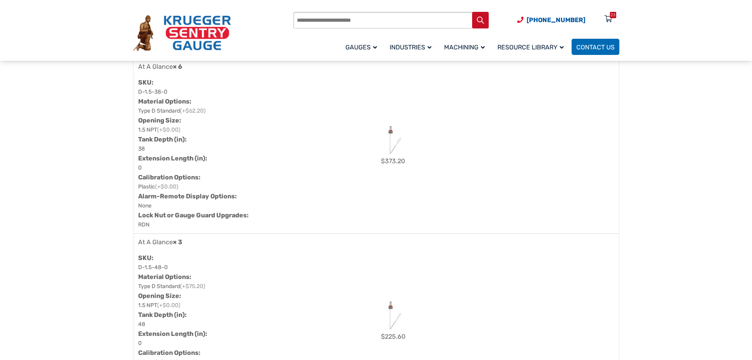
scroll to position [987, 0]
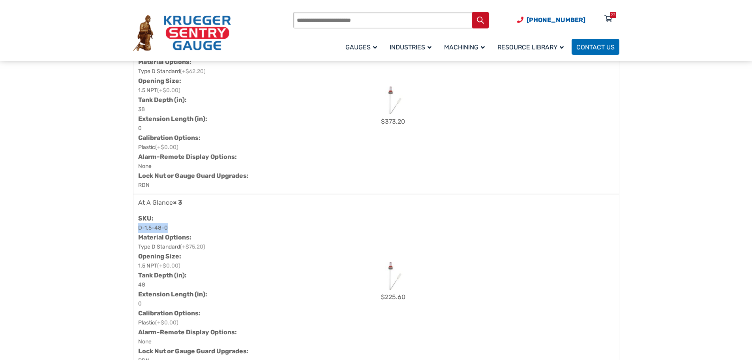
drag, startPoint x: 167, startPoint y: 233, endPoint x: 137, endPoint y: 234, distance: 30.4
click at [137, 234] on td "At A Glance × 3 SKU: D-1.5-48-0 Material Options: Type D Standard (+$75.20) Ope…" at bounding box center [254, 281] width 243 height 175
copy p "D-1.5-48-0"
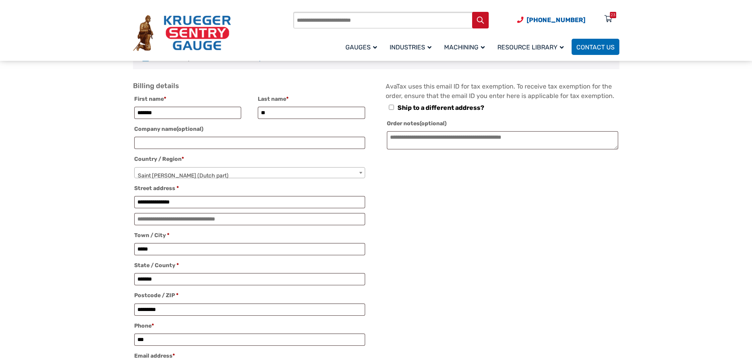
scroll to position [0, 0]
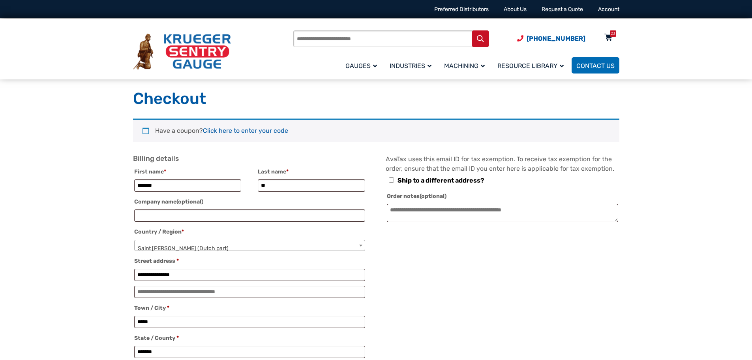
click at [610, 40] on icon at bounding box center [609, 38] width 8 height 13
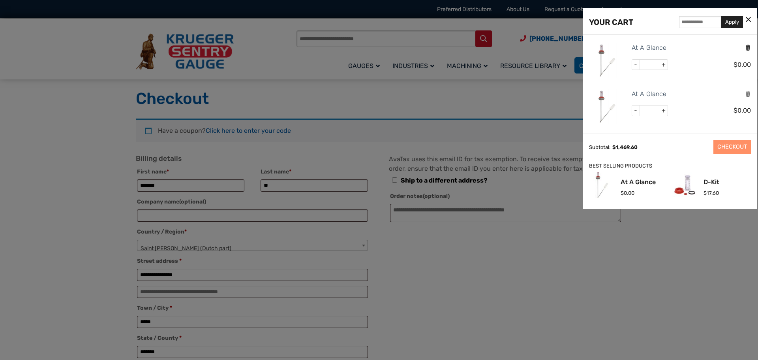
click at [745, 46] on icon "Remove this item" at bounding box center [748, 48] width 6 height 8
click at [746, 48] on icon "Remove this item" at bounding box center [748, 48] width 6 height 8
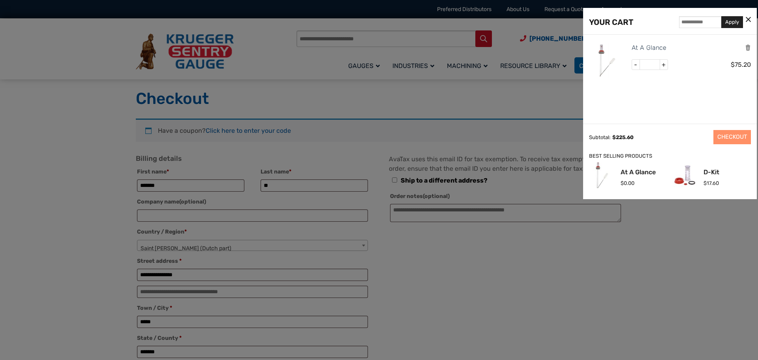
click at [746, 48] on icon "Remove this item" at bounding box center [748, 48] width 6 height 8
click at [748, 49] on icon "Remove this item" at bounding box center [748, 48] width 6 height 8
click at [747, 48] on icon "Remove this item" at bounding box center [748, 48] width 6 height 8
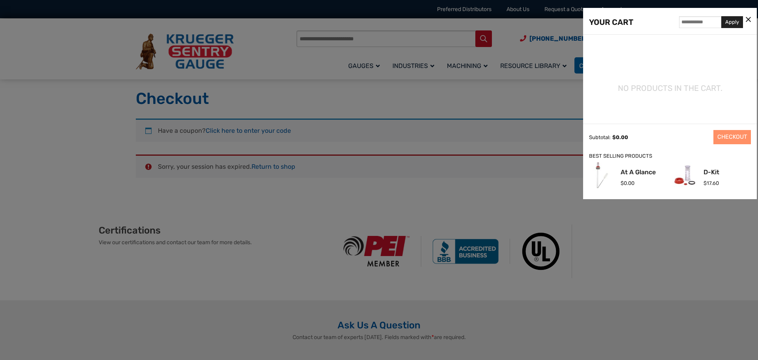
click at [725, 284] on div at bounding box center [379, 180] width 758 height 360
